Goal: Check status: Check status

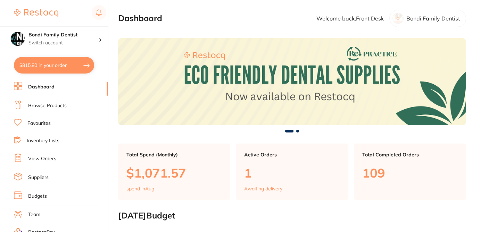
click at [55, 108] on link "Browse Products" at bounding box center [47, 105] width 39 height 7
checkbox input "false"
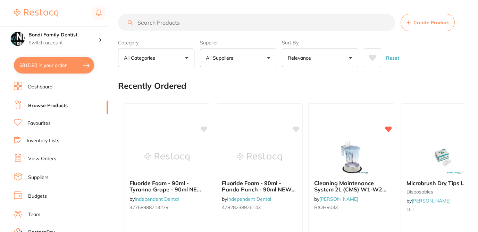
click at [174, 25] on input "search" at bounding box center [256, 22] width 277 height 17
paste input "BXAHF-7125"
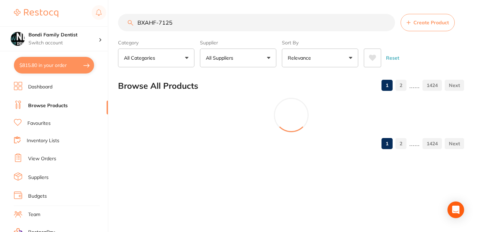
type input "BXAHF-7125"
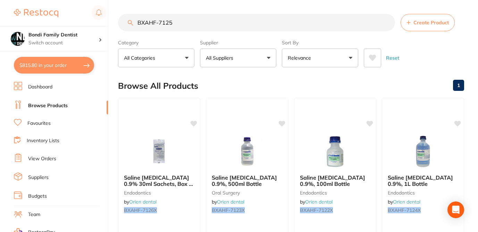
click at [243, 80] on div "Browse All Products 1" at bounding box center [291, 85] width 346 height 23
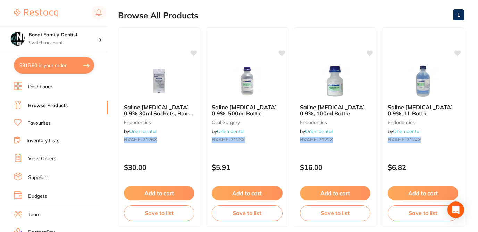
scroll to position [56, 0]
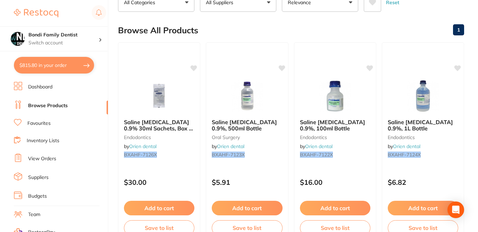
checkbox input "true"
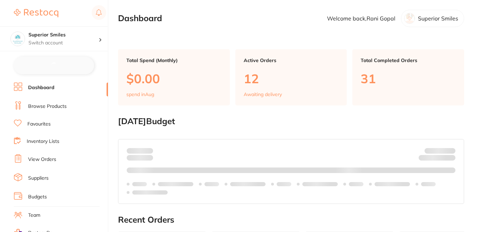
checkbox input "false"
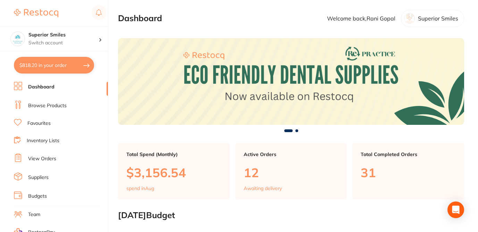
click at [47, 161] on link "View Orders" at bounding box center [42, 159] width 28 height 7
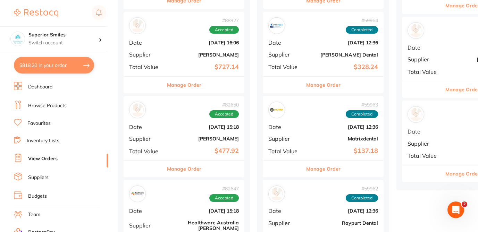
scroll to position [347, 0]
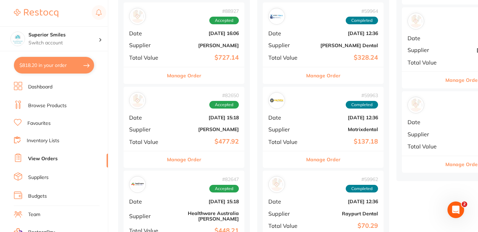
click at [198, 163] on button "Manage Order" at bounding box center [184, 159] width 34 height 17
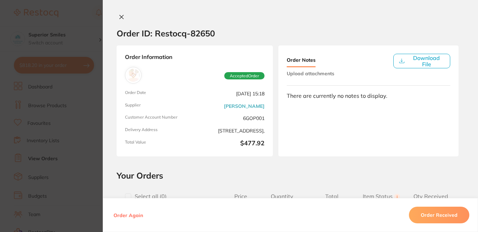
click at [294, 173] on h2 "Your Orders" at bounding box center [291, 176] width 348 height 10
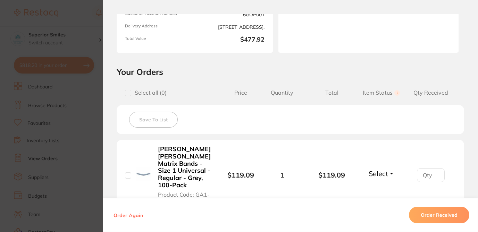
scroll to position [91, 0]
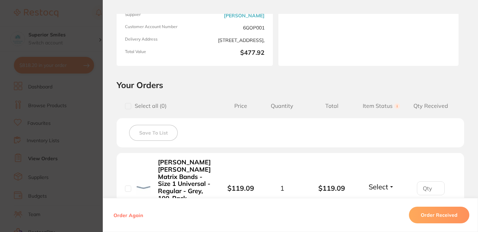
scroll to position [347, 0]
click at [93, 108] on section "Order ID: Restocq- 82650 Order Information Accepted Order Order Date [DATE] 15:…" at bounding box center [239, 116] width 478 height 232
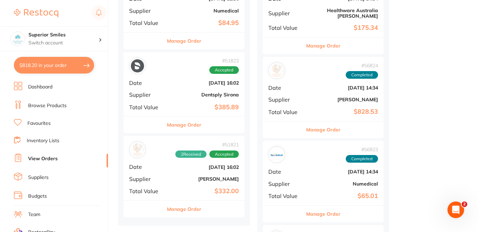
scroll to position [945, 0]
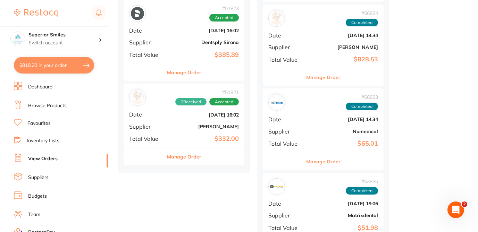
click at [185, 154] on button "Manage Order" at bounding box center [184, 157] width 34 height 17
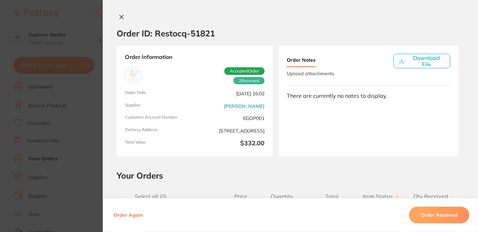
click at [121, 16] on icon at bounding box center [122, 17] width 6 height 6
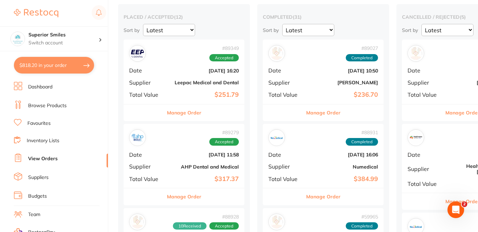
scroll to position [56, 0]
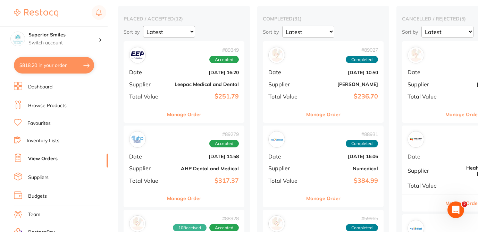
click at [324, 114] on button "Manage Order" at bounding box center [323, 114] width 34 height 17
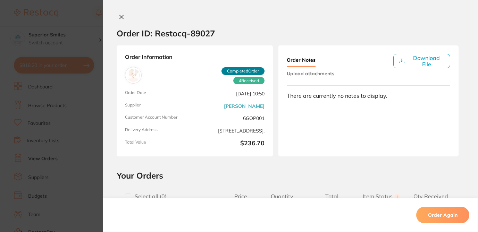
click at [293, 168] on div "Order ID: Restocq- 89027 Order Information 4 Received Completed Order Order Dat…" at bounding box center [290, 123] width 375 height 218
click at [274, 175] on h2 "Your Orders" at bounding box center [291, 176] width 348 height 10
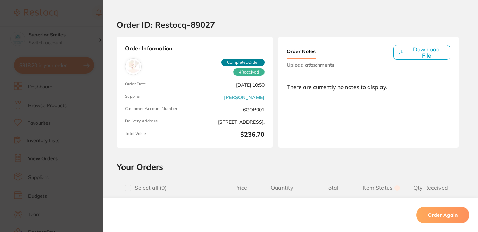
scroll to position [6, 0]
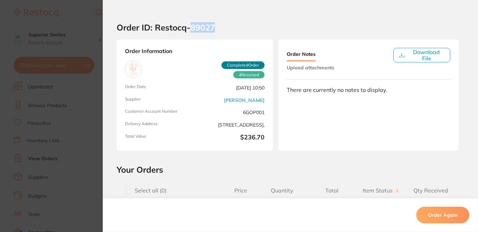
drag, startPoint x: 190, startPoint y: 28, endPoint x: 228, endPoint y: 31, distance: 38.3
click at [228, 31] on section "Order ID: Restocq- 89027" at bounding box center [290, 27] width 375 height 24
copy h2 "89027"
click at [88, 18] on section "Order ID: Restocq- 89027 Order Information 4 Received Completed Order Order Dat…" at bounding box center [239, 116] width 478 height 232
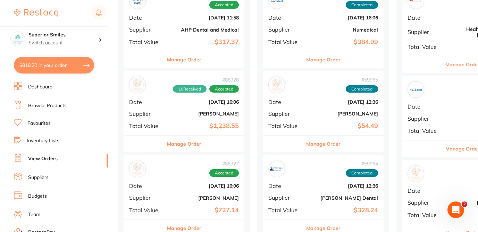
scroll to position [250, 0]
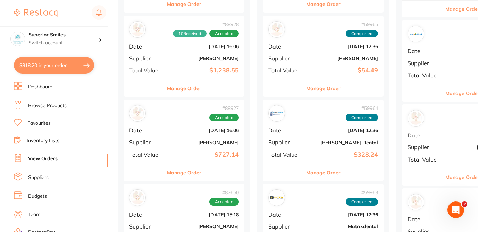
click at [182, 89] on button "Manage Order" at bounding box center [184, 88] width 34 height 17
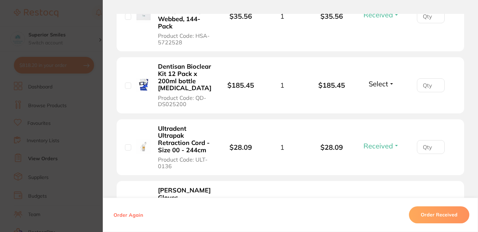
scroll to position [323, 0]
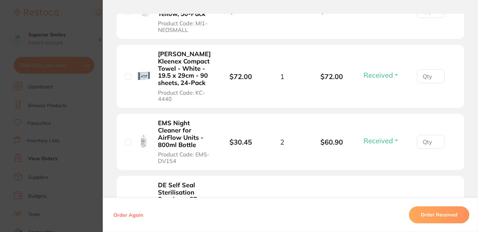
click at [90, 19] on section "Order ID: Restocq- 88928 Order Information 10 Received Accepted Order Order Dat…" at bounding box center [239, 116] width 478 height 232
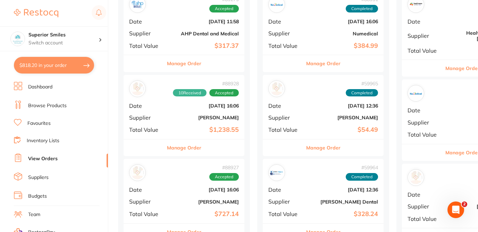
scroll to position [199, 0]
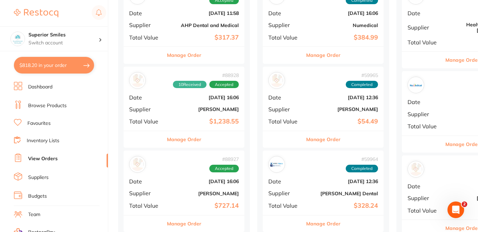
click at [330, 138] on button "Manage Order" at bounding box center [323, 139] width 34 height 17
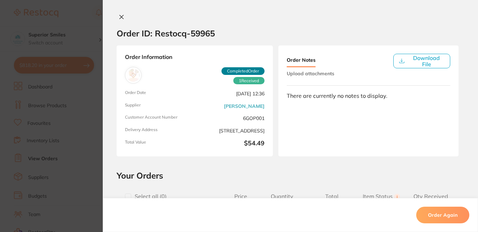
click at [313, 170] on div "Order ID: Restocq- 59965 Order Information 1 Received Completed Order Order Dat…" at bounding box center [290, 123] width 375 height 218
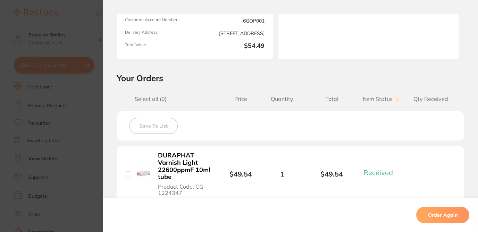
scroll to position [47, 0]
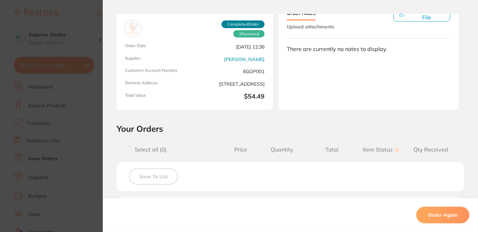
click at [87, 24] on section "Order ID: Restocq- 59965 Order Information 1 Received Completed Order Order Dat…" at bounding box center [239, 116] width 478 height 232
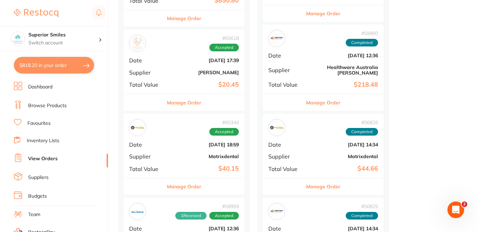
scroll to position [711, 0]
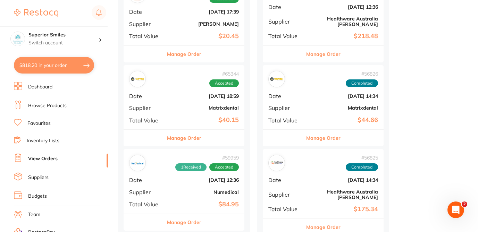
click at [190, 221] on button "Manage Order" at bounding box center [184, 222] width 34 height 17
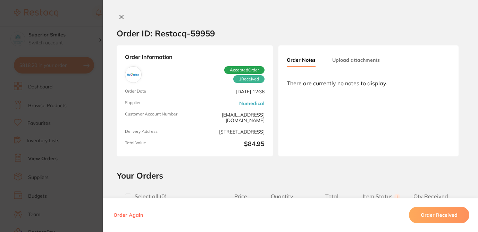
click at [229, 179] on h2 "Your Orders" at bounding box center [291, 176] width 348 height 10
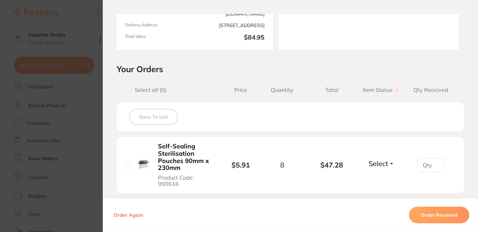
scroll to position [72, 0]
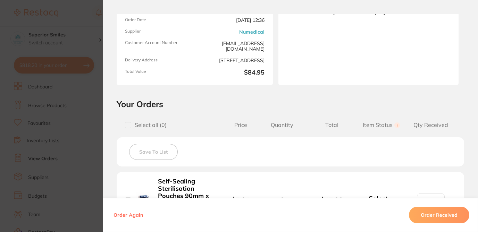
click at [88, 20] on section "Order ID: Restocq- 59959 Order Information 1 Received Accepted Order Order Date…" at bounding box center [239, 116] width 478 height 232
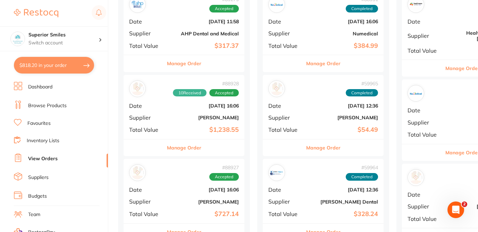
scroll to position [174, 0]
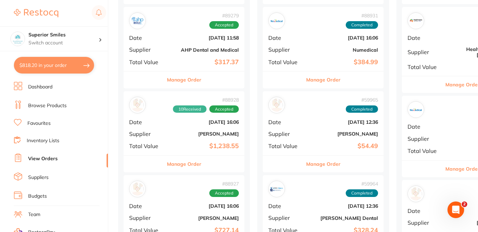
click at [328, 80] on button "Manage Order" at bounding box center [323, 80] width 34 height 17
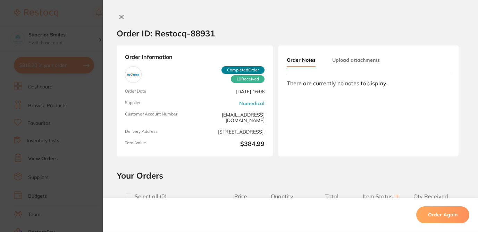
click at [347, 171] on h2 "Your Orders" at bounding box center [291, 176] width 348 height 10
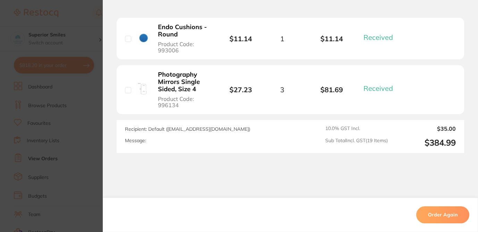
scroll to position [1076, 0]
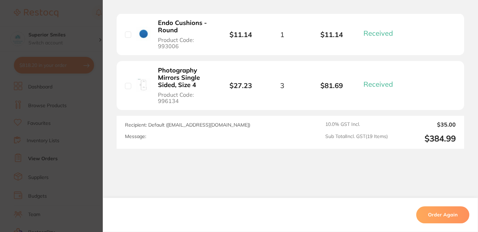
click at [89, 20] on section "Order ID: Restocq- 88931 Order Information 19 Received Completed Order Order Da…" at bounding box center [239, 116] width 478 height 232
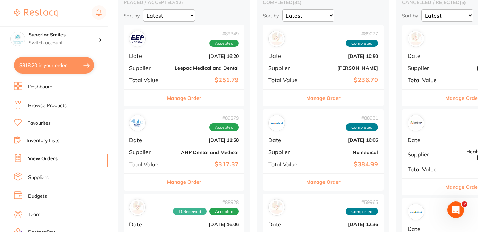
scroll to position [58, 0]
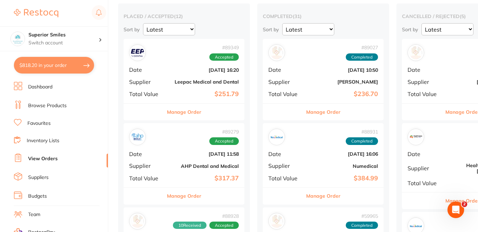
click at [330, 110] on button "Manage Order" at bounding box center [323, 112] width 34 height 17
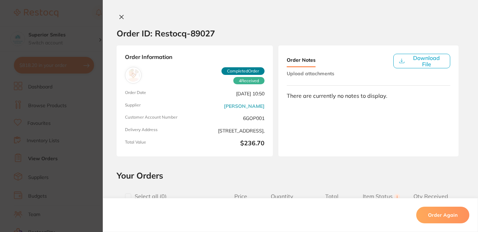
click at [120, 17] on icon at bounding box center [122, 17] width 4 height 4
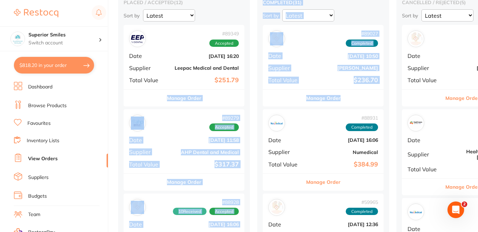
drag, startPoint x: 353, startPoint y: 97, endPoint x: 250, endPoint y: 93, distance: 102.9
click at [356, 11] on div "Sort by Latest Notification" at bounding box center [323, 15] width 121 height 12
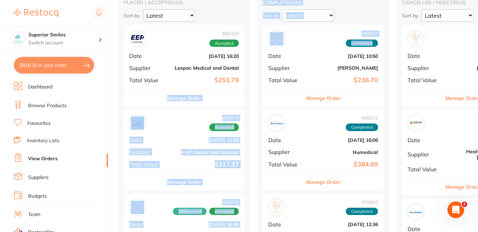
drag, startPoint x: 321, startPoint y: 48, endPoint x: 207, endPoint y: 91, distance: 121.7
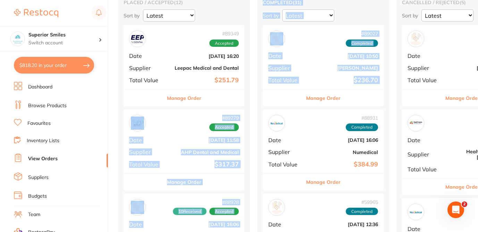
drag, startPoint x: 288, startPoint y: 100, endPoint x: 207, endPoint y: 102, distance: 81.0
click at [343, 14] on div "Sort by Latest Notification" at bounding box center [323, 15] width 121 height 12
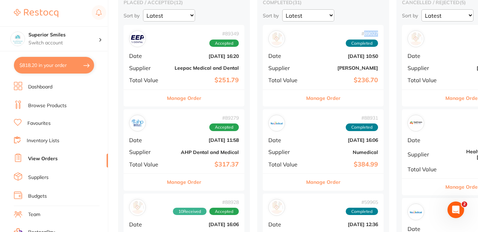
drag, startPoint x: 380, startPoint y: 35, endPoint x: 363, endPoint y: 33, distance: 17.5
click at [363, 33] on div "# 89027 Completed Date [DATE] 10:50 Supplier [PERSON_NAME] Total Value $236.70" at bounding box center [323, 57] width 121 height 64
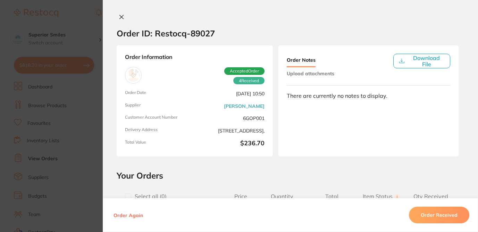
click at [311, 30] on section "Order ID: Restocq- 89027" at bounding box center [290, 33] width 375 height 24
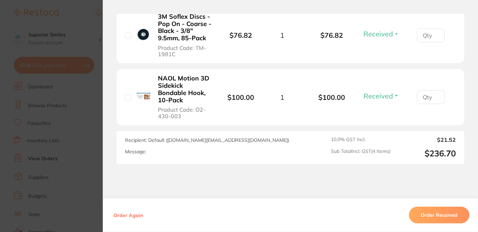
scroll to position [358, 0]
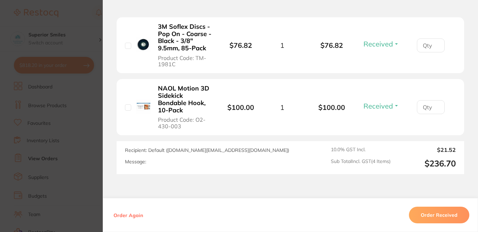
click at [394, 103] on button "Received" at bounding box center [382, 106] width 40 height 9
click at [381, 132] on span "Back Order" at bounding box center [381, 131] width 21 height 5
click at [90, 20] on section "Order ID: Restocq- 89027 Order Information 3 Received 1 Back Order Accepted Ord…" at bounding box center [239, 116] width 478 height 232
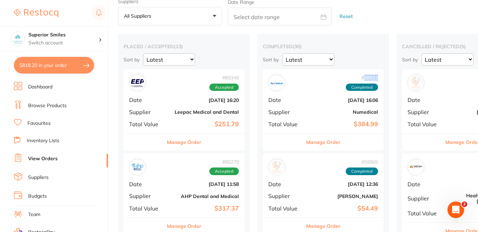
drag, startPoint x: 380, startPoint y: 78, endPoint x: 364, endPoint y: 78, distance: 16.3
click at [364, 78] on div "# 88931 Completed Date Aug 4 2025, 16:06 Supplier Numedical Total Value $384.99" at bounding box center [323, 101] width 121 height 64
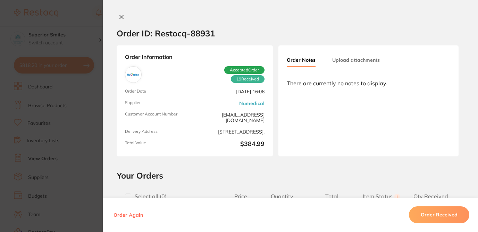
click at [233, 175] on h2 "Your Orders" at bounding box center [291, 176] width 348 height 10
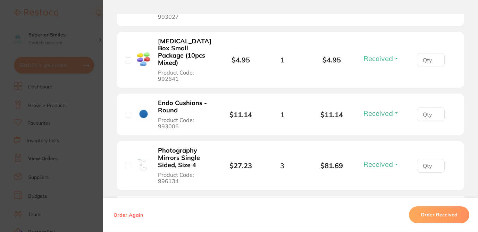
scroll to position [1010, 0]
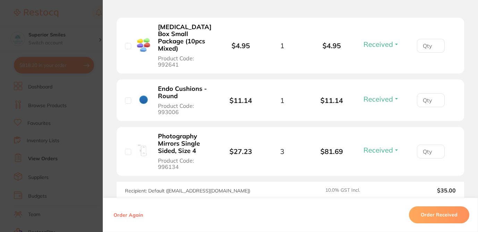
click at [394, 146] on button "Received" at bounding box center [382, 150] width 40 height 9
click at [389, 173] on span "Back Order" at bounding box center [381, 175] width 21 height 5
click at [257, 206] on div "Order Again Order Received" at bounding box center [290, 215] width 375 height 34
click at [89, 9] on section "Order ID: Restocq- 88931 Order Information 18 Received 1 Back Order Accepted Or…" at bounding box center [239, 116] width 478 height 232
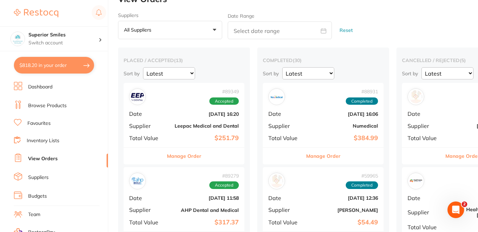
click at [191, 157] on button "Manage Order" at bounding box center [184, 156] width 34 height 17
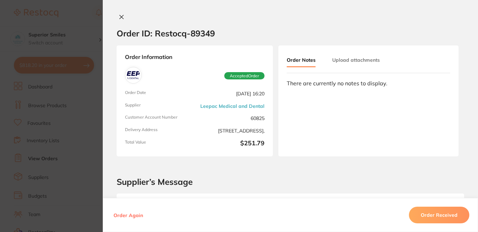
click at [90, 7] on section "Order ID: Restocq- 89349 Order Information Accepted Order Order Date Aug 6 2025…" at bounding box center [239, 116] width 478 height 232
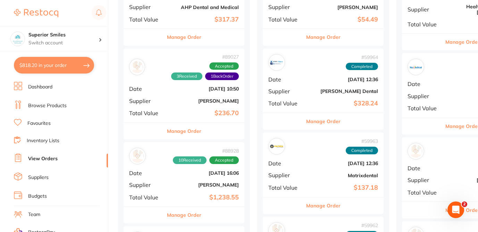
click at [180, 131] on button "Manage Order" at bounding box center [184, 131] width 34 height 17
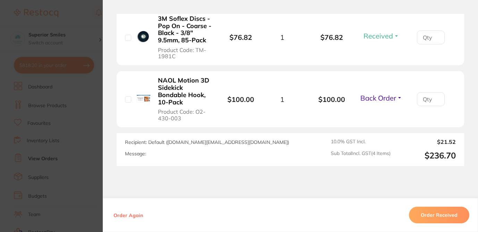
scroll to position [347, 0]
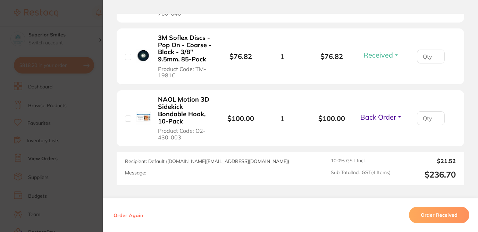
click at [85, 14] on section "Order ID: Restocq- 89027 Order Information 3 Received 1 Back Order Accepted Ord…" at bounding box center [239, 116] width 478 height 232
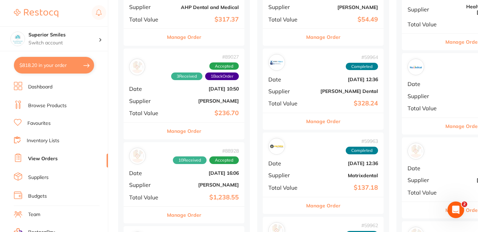
click at [193, 217] on button "Manage Order" at bounding box center [184, 215] width 34 height 17
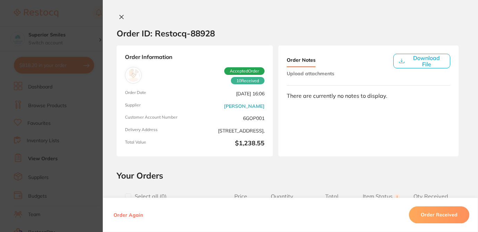
drag, startPoint x: 382, startPoint y: 168, endPoint x: 478, endPoint y: 44, distance: 157.0
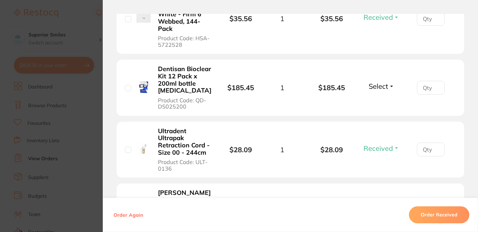
scroll to position [553, 0]
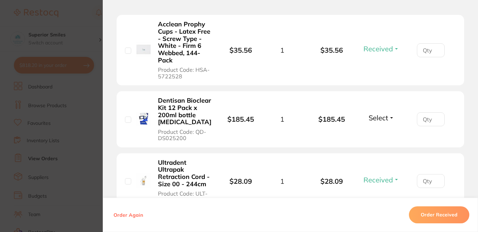
click at [389, 118] on button "Select" at bounding box center [382, 118] width 30 height 9
click at [389, 145] on span "Back Order" at bounding box center [381, 143] width 21 height 5
click at [474, 67] on section "Your Orders Select all ( 0 ) Price Quantity Total Item Status You can use this …" at bounding box center [290, 203] width 375 height 1173
checkbox input "true"
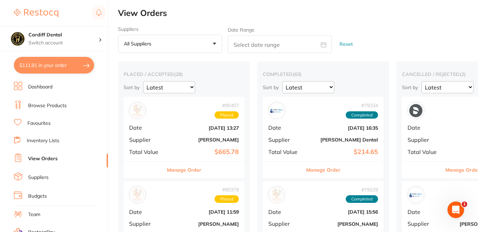
click at [197, 173] on button "Manage Order" at bounding box center [184, 170] width 34 height 17
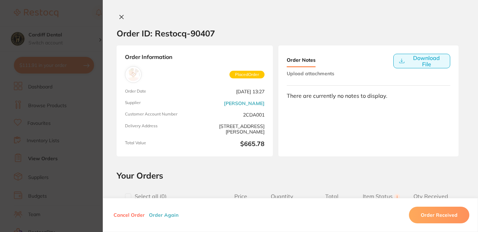
click at [413, 61] on button "Download File" at bounding box center [422, 61] width 57 height 15
